Goal: Check status: Check status

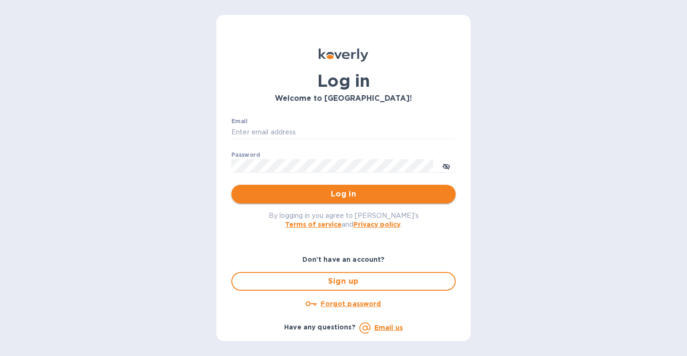
type input "[EMAIL_ADDRESS][DOMAIN_NAME]"
click at [355, 199] on span "Log in" at bounding box center [343, 194] width 209 height 11
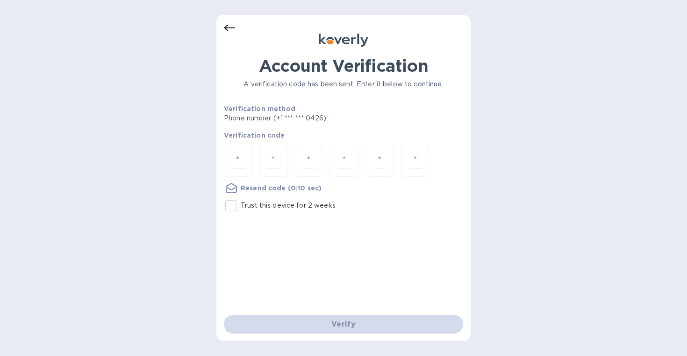
click at [230, 206] on input "Trust this device for 2 weeks" at bounding box center [231, 206] width 20 height 20
checkbox input "true"
click at [240, 166] on input "number" at bounding box center [238, 160] width 12 height 17
type input "4"
type input "2"
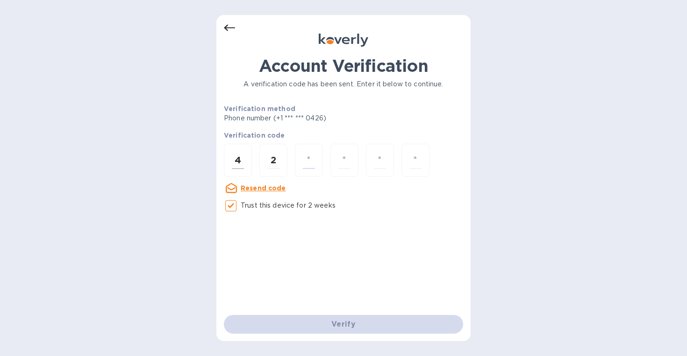
type input "4"
type input "7"
type input "0"
type input "8"
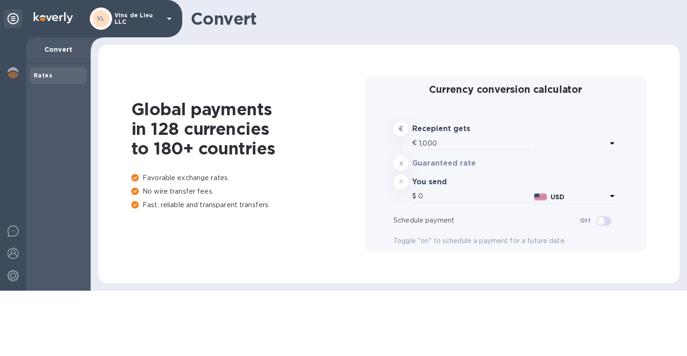
type input "1,181.41"
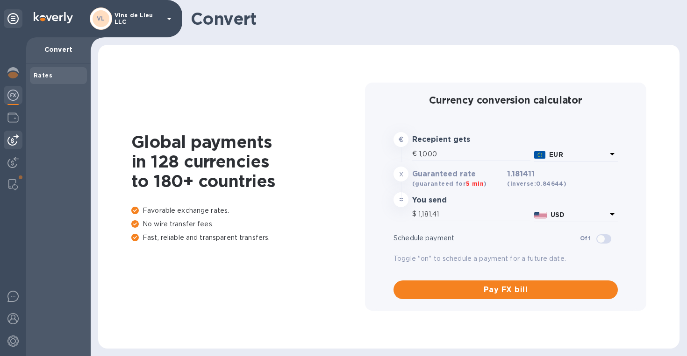
click at [9, 139] on img at bounding box center [12, 140] width 11 height 11
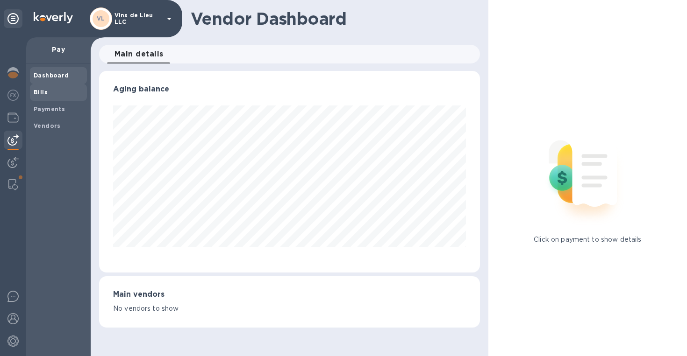
scroll to position [202, 381]
click at [54, 103] on div "Payments" at bounding box center [58, 109] width 57 height 17
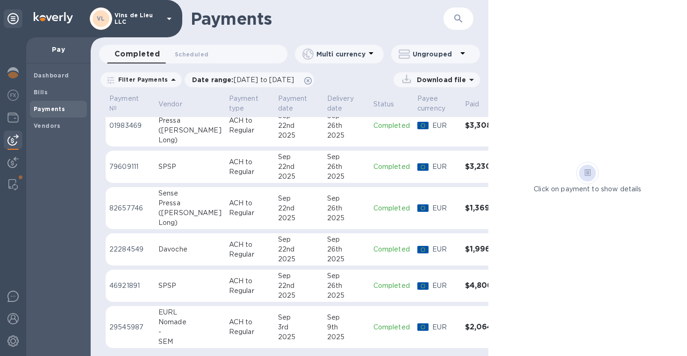
scroll to position [21, 0]
click at [312, 81] on icon at bounding box center [307, 80] width 7 height 7
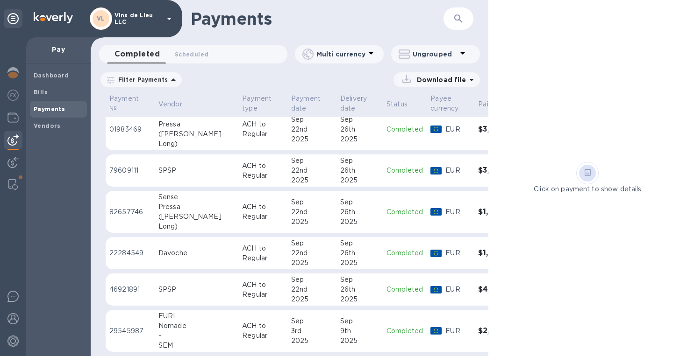
scroll to position [0, 0]
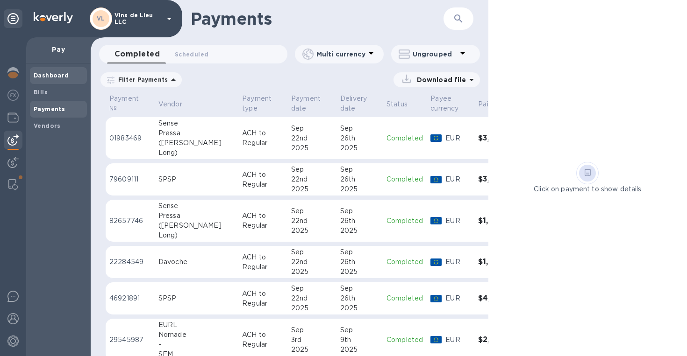
click at [57, 78] on b "Dashboard" at bounding box center [52, 75] width 36 height 7
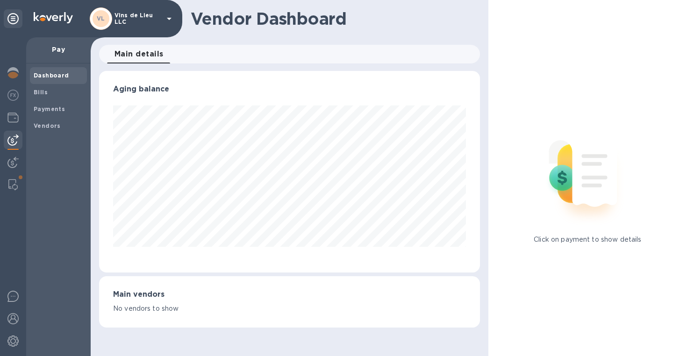
scroll to position [202, 381]
